Goal: Navigation & Orientation: Understand site structure

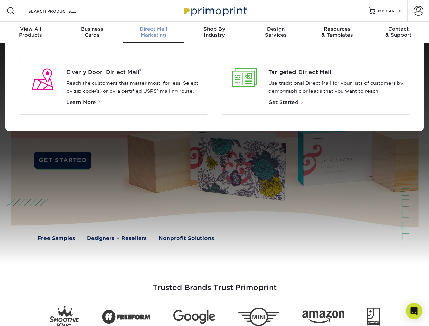
click at [215, 163] on div at bounding box center [214, 154] width 429 height 221
click at [11, 11] on span at bounding box center [11, 11] width 8 height 8
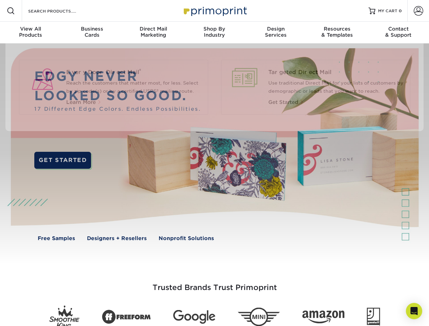
click at [418, 11] on span at bounding box center [419, 11] width 10 height 10
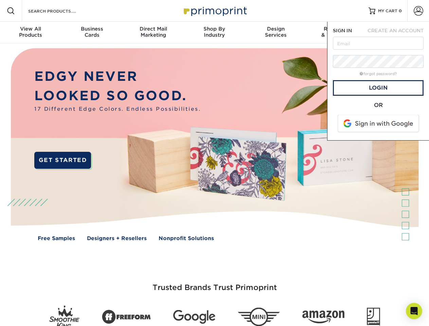
click at [31, 33] on div "View All Products" at bounding box center [30, 32] width 61 height 12
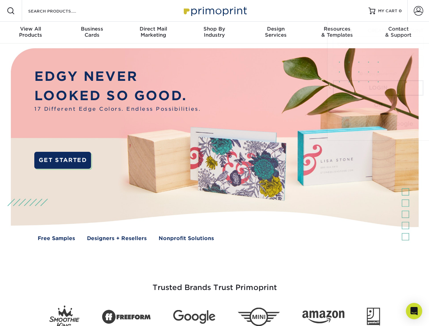
click at [92, 33] on div "Business Cards" at bounding box center [91, 32] width 61 height 12
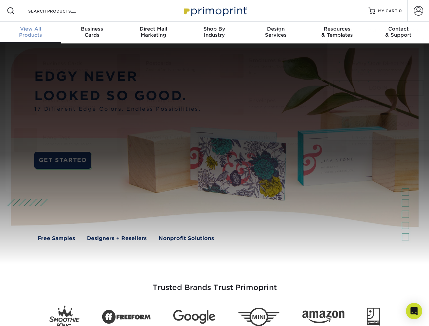
click at [153, 33] on div "Direct Mail Marketing" at bounding box center [153, 32] width 61 height 12
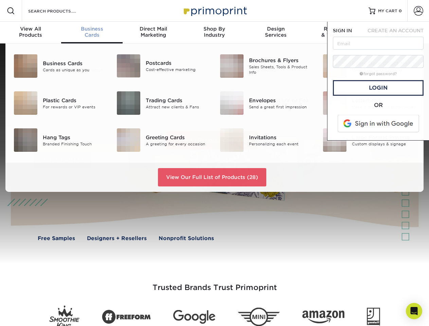
click at [215, 33] on div "Shop By Industry" at bounding box center [214, 32] width 61 height 12
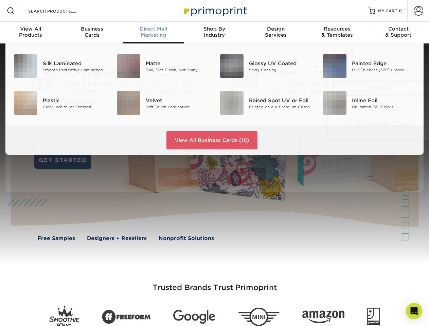
click at [276, 33] on div "Design Services" at bounding box center [275, 32] width 61 height 12
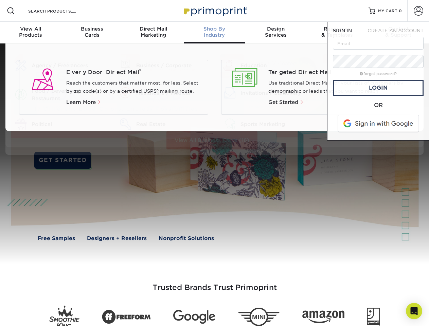
click at [337, 33] on span "SIGN IN" at bounding box center [342, 30] width 19 height 5
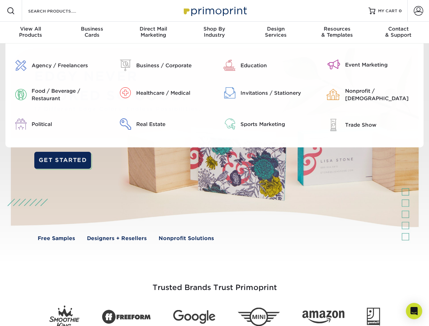
click at [399, 33] on div "Contact & Support" at bounding box center [398, 32] width 61 height 12
